Goal: Information Seeking & Learning: Find contact information

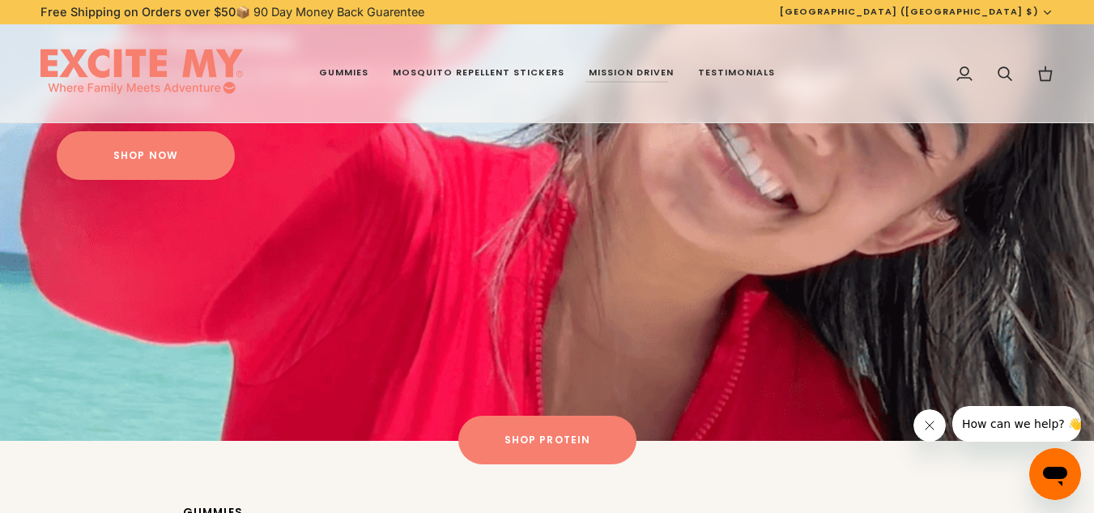
drag, startPoint x: 1099, startPoint y: 77, endPoint x: 1065, endPoint y: 551, distance: 475.1
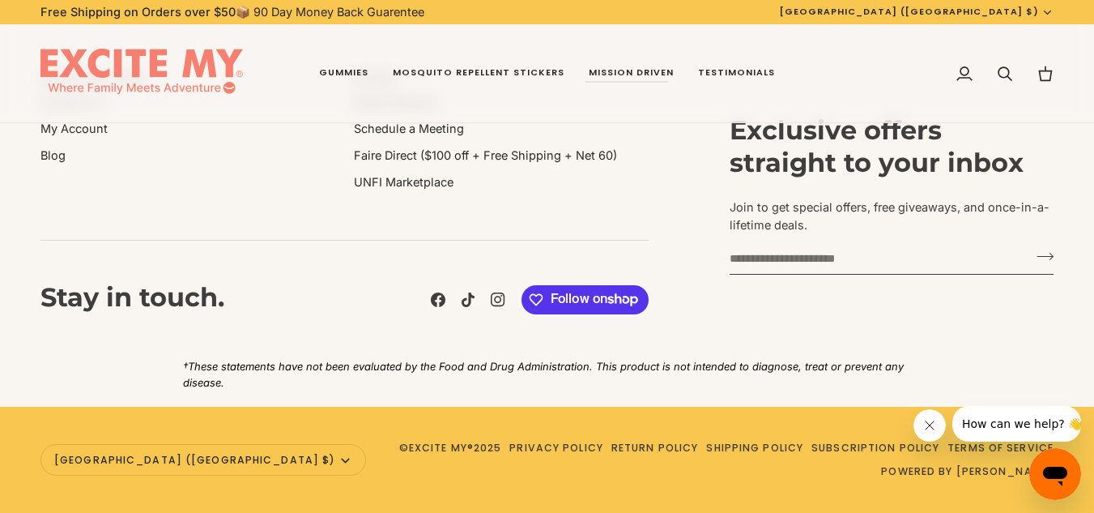
scroll to position [3133, 0]
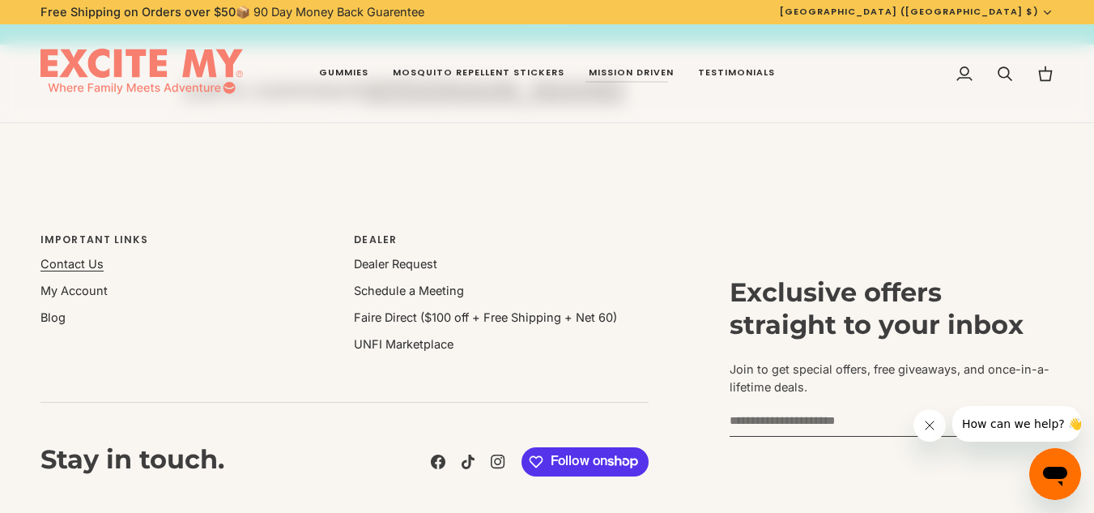
click at [77, 260] on link "Contact Us" at bounding box center [72, 264] width 63 height 14
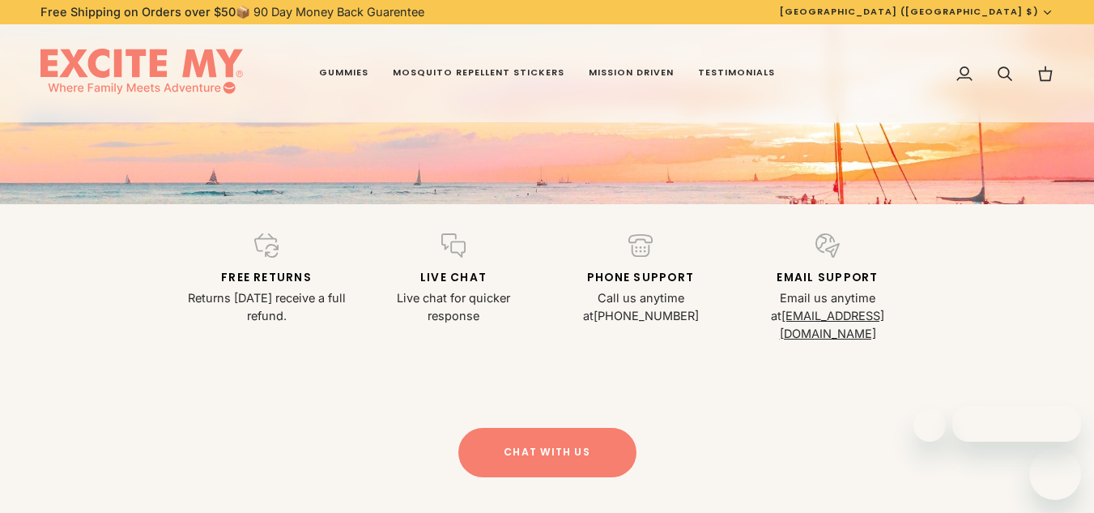
scroll to position [324, 0]
click at [682, 311] on p "Call us anytime at 1-800-737-2007" at bounding box center [641, 307] width 168 height 36
drag, startPoint x: 680, startPoint y: 315, endPoint x: 663, endPoint y: 299, distance: 23.5
click at [663, 299] on p "Call us anytime at 1-800-737-2007" at bounding box center [641, 307] width 168 height 36
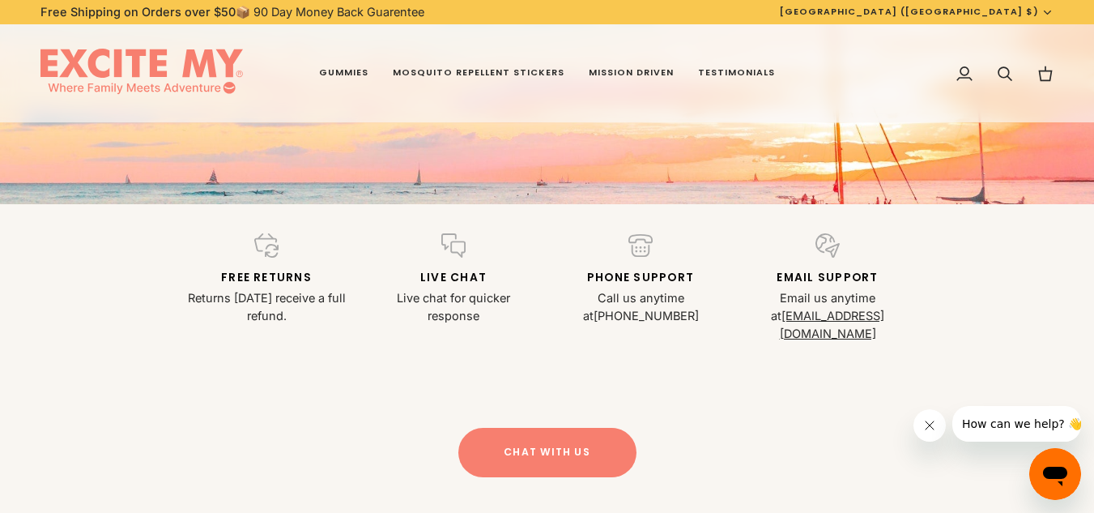
drag, startPoint x: 663, startPoint y: 318, endPoint x: 611, endPoint y: 317, distance: 52.7
click at [611, 317] on p "Call us anytime at 1-800-737-2007" at bounding box center [641, 307] width 168 height 36
drag, startPoint x: 889, startPoint y: 314, endPoint x: 759, endPoint y: 318, distance: 129.7
click at [759, 318] on div "Free returns Returns within 90 days receive a full refund. Live Chat Live chat …" at bounding box center [548, 287] width 810 height 109
drag, startPoint x: 757, startPoint y: 318, endPoint x: 851, endPoint y: 314, distance: 94.0
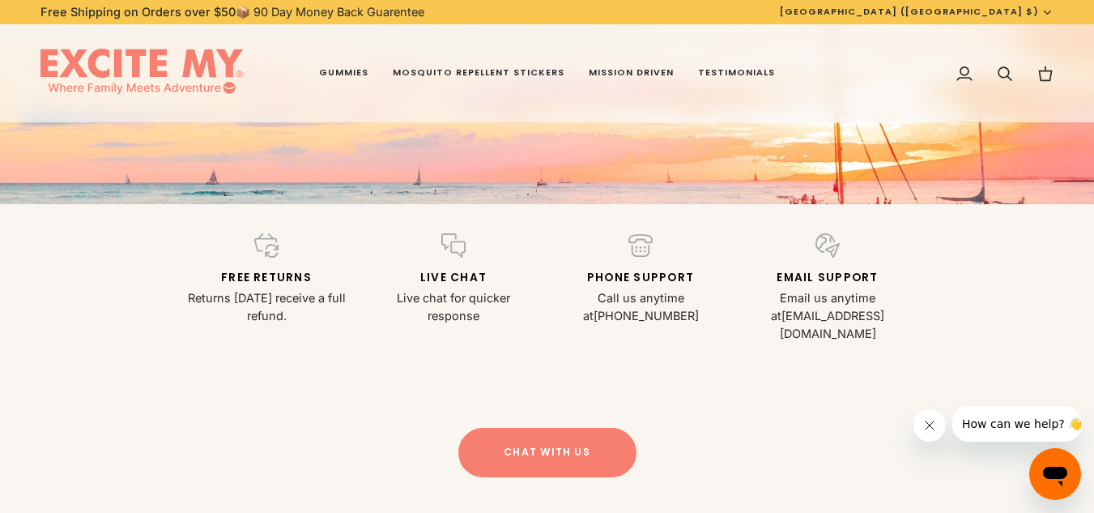
click at [851, 314] on p "Email us anytime at info@excitemy.com" at bounding box center [828, 315] width 168 height 53
drag, startPoint x: 773, startPoint y: 292, endPoint x: 814, endPoint y: 303, distance: 42.6
click at [814, 303] on p "Email us anytime at info@excitemy.com" at bounding box center [828, 315] width 168 height 53
drag, startPoint x: 825, startPoint y: 297, endPoint x: 874, endPoint y: 305, distance: 49.9
click at [874, 305] on p "Email us anytime at info@excitemy.com" at bounding box center [828, 315] width 168 height 53
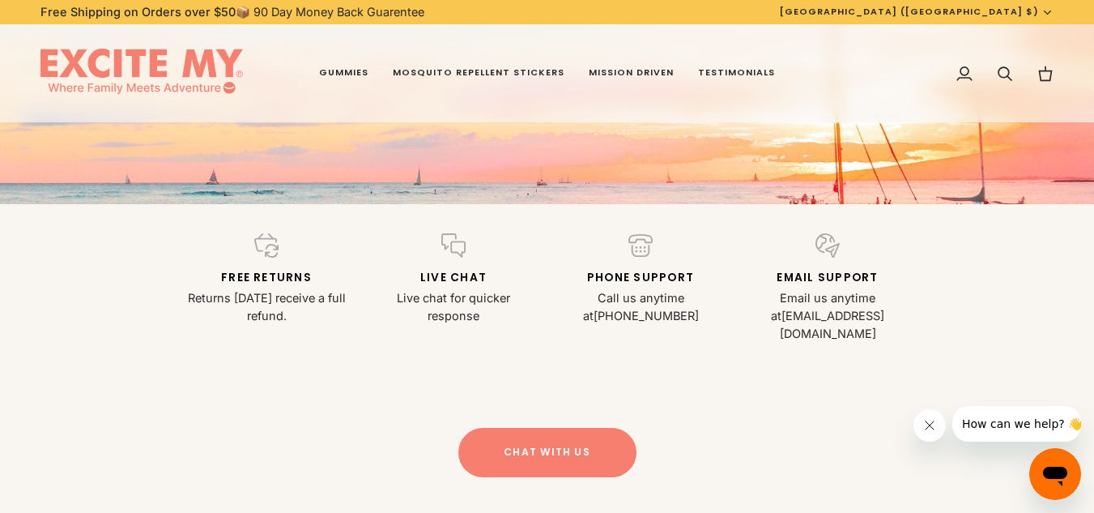
drag, startPoint x: 873, startPoint y: 299, endPoint x: 863, endPoint y: 311, distance: 16.1
click at [812, 301] on p "Email us anytime at info@excitemy.com" at bounding box center [828, 315] width 168 height 53
drag, startPoint x: 896, startPoint y: 312, endPoint x: 718, endPoint y: 318, distance: 178.3
click at [718, 318] on div "Free returns Returns within 90 days receive a full refund. Live Chat Live chat …" at bounding box center [547, 287] width 748 height 109
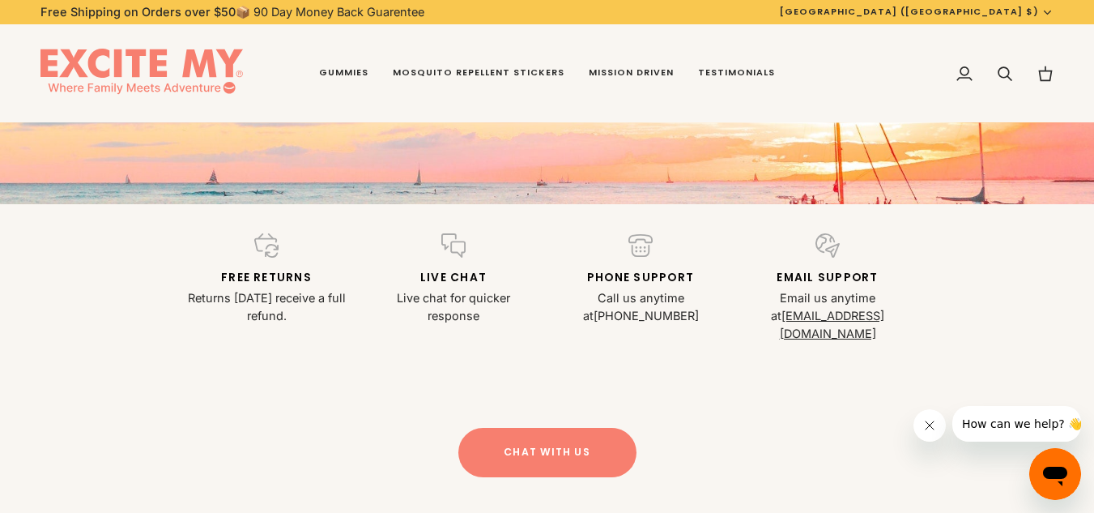
click at [156, 66] on img at bounding box center [142, 74] width 203 height 50
